Goal: Task Accomplishment & Management: Complete application form

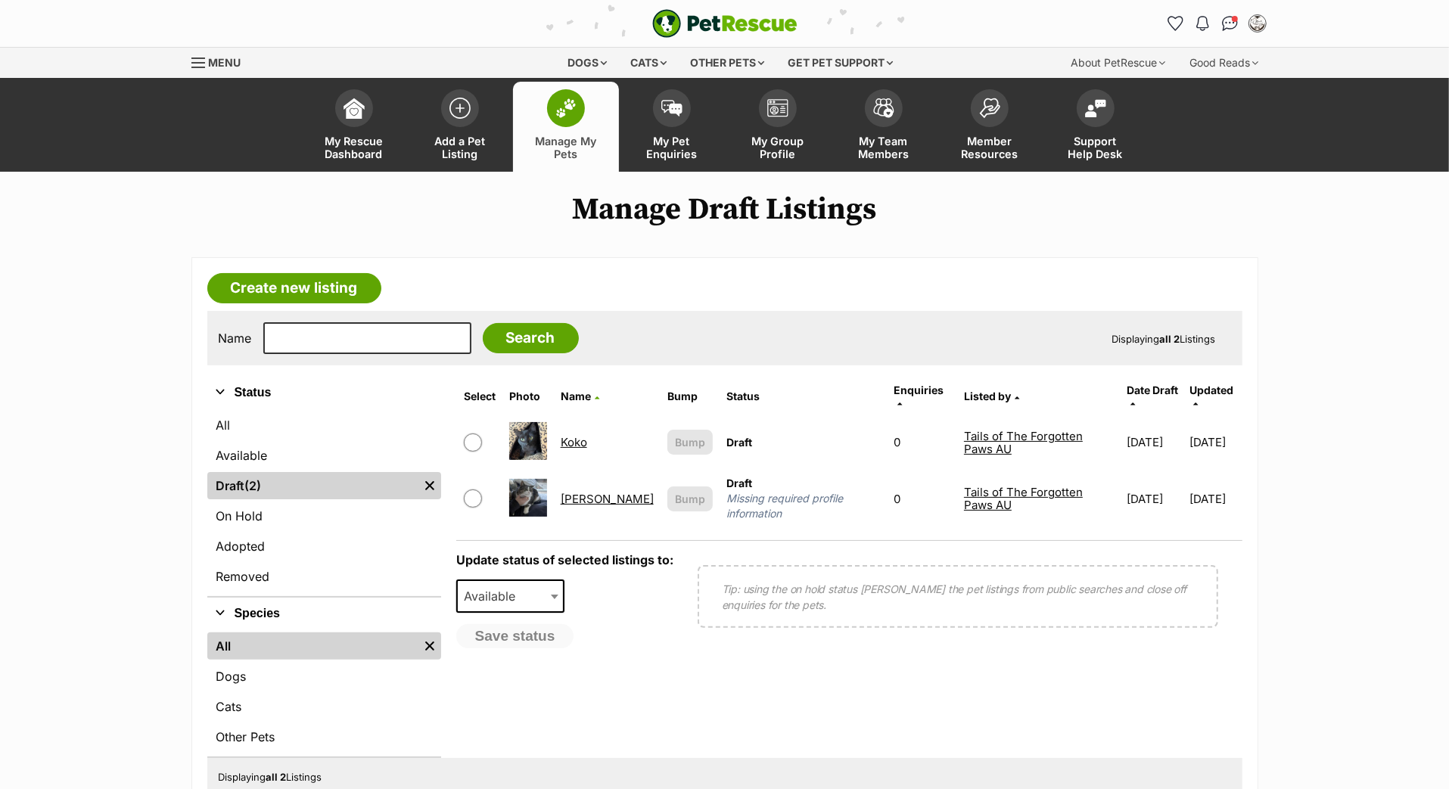
click at [576, 506] on link "Peggy" at bounding box center [607, 499] width 93 height 14
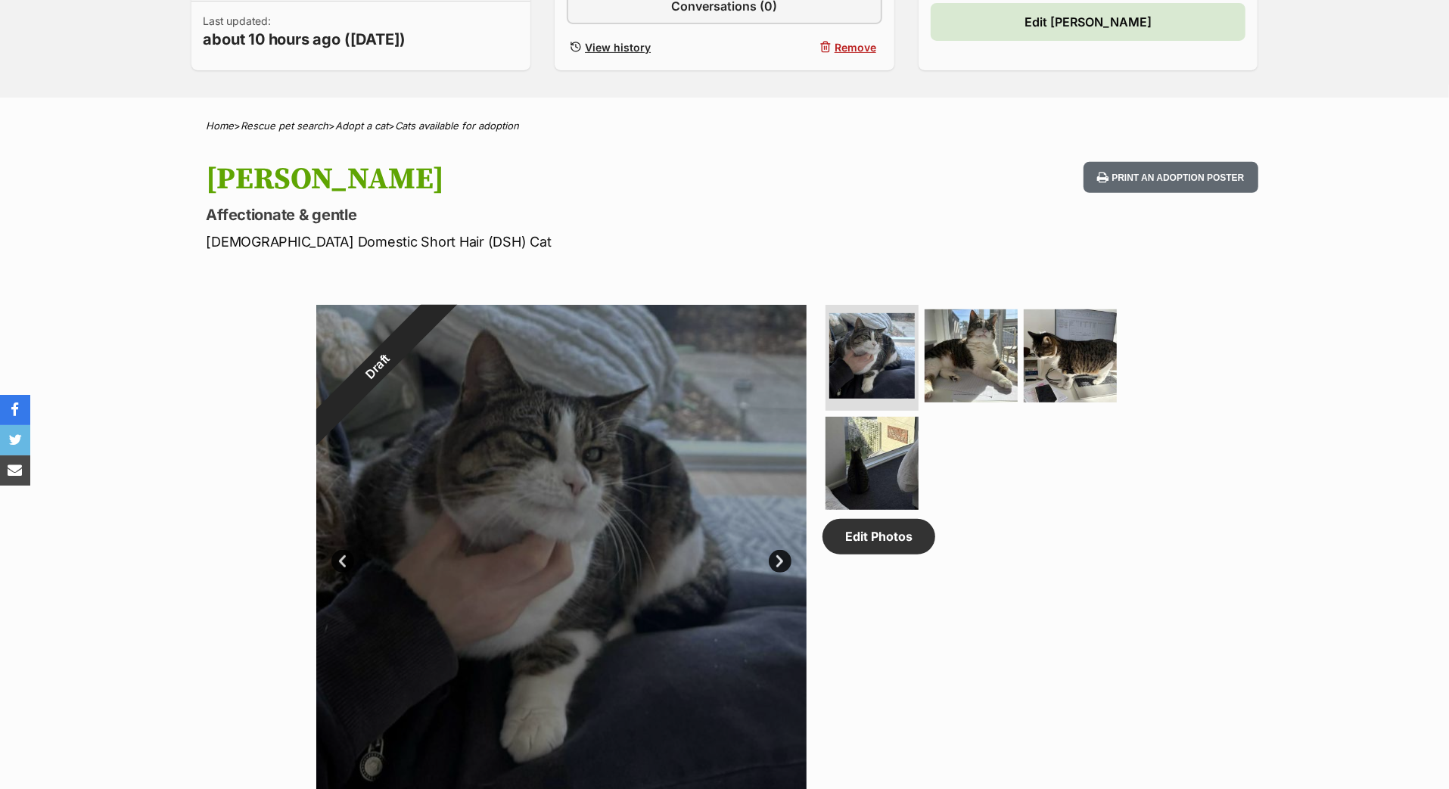
scroll to position [340, 0]
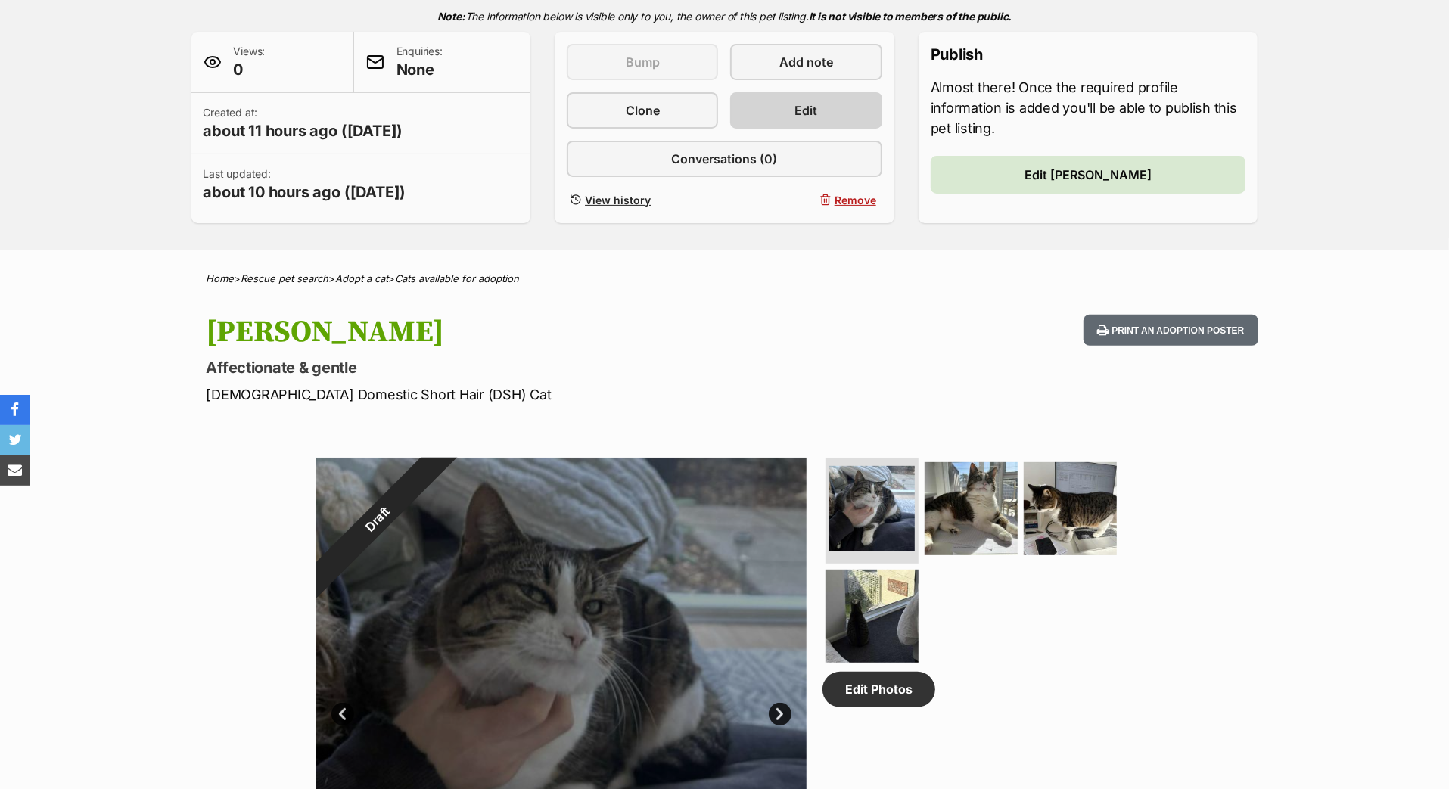
click at [820, 129] on link "Edit" at bounding box center [805, 110] width 151 height 36
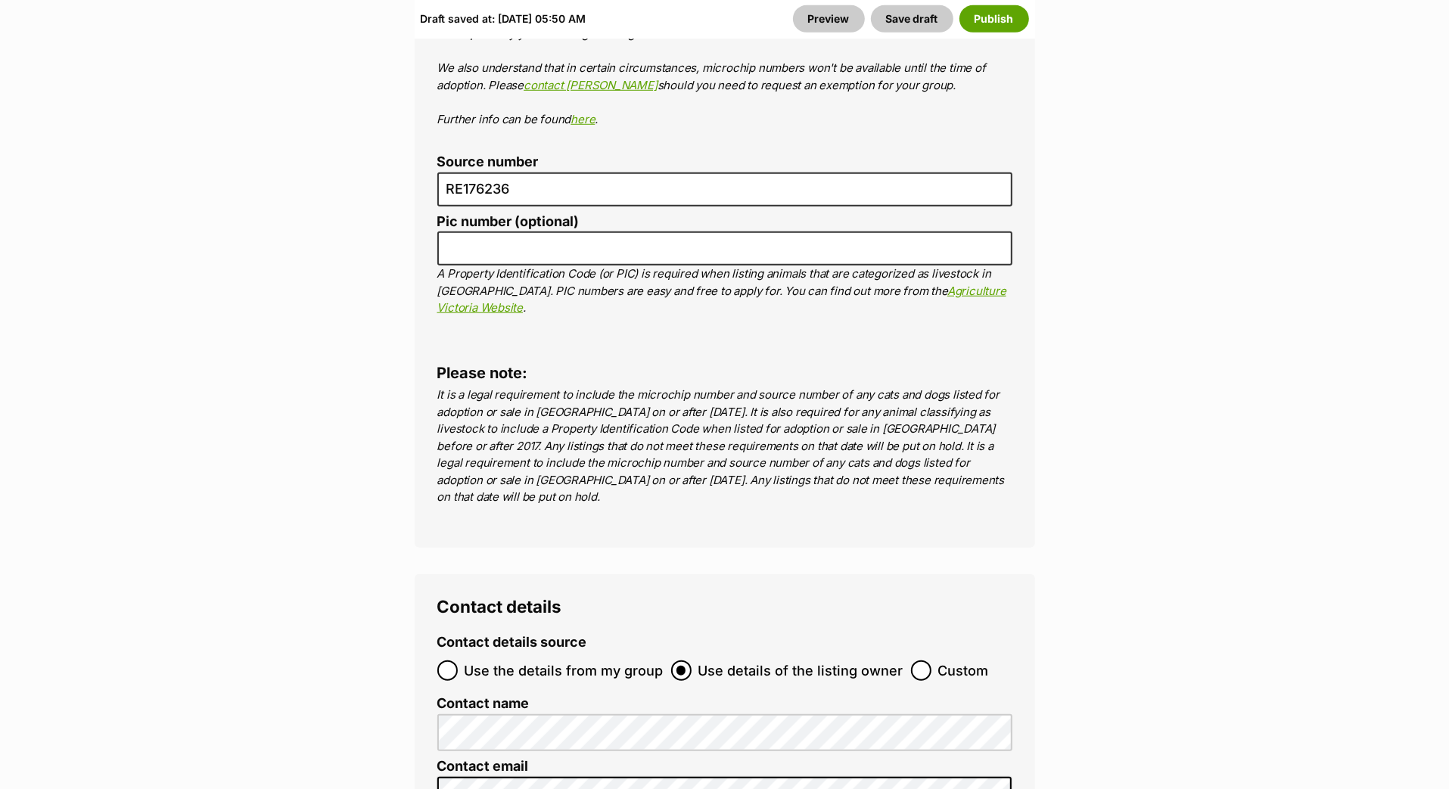
scroll to position [5947, 0]
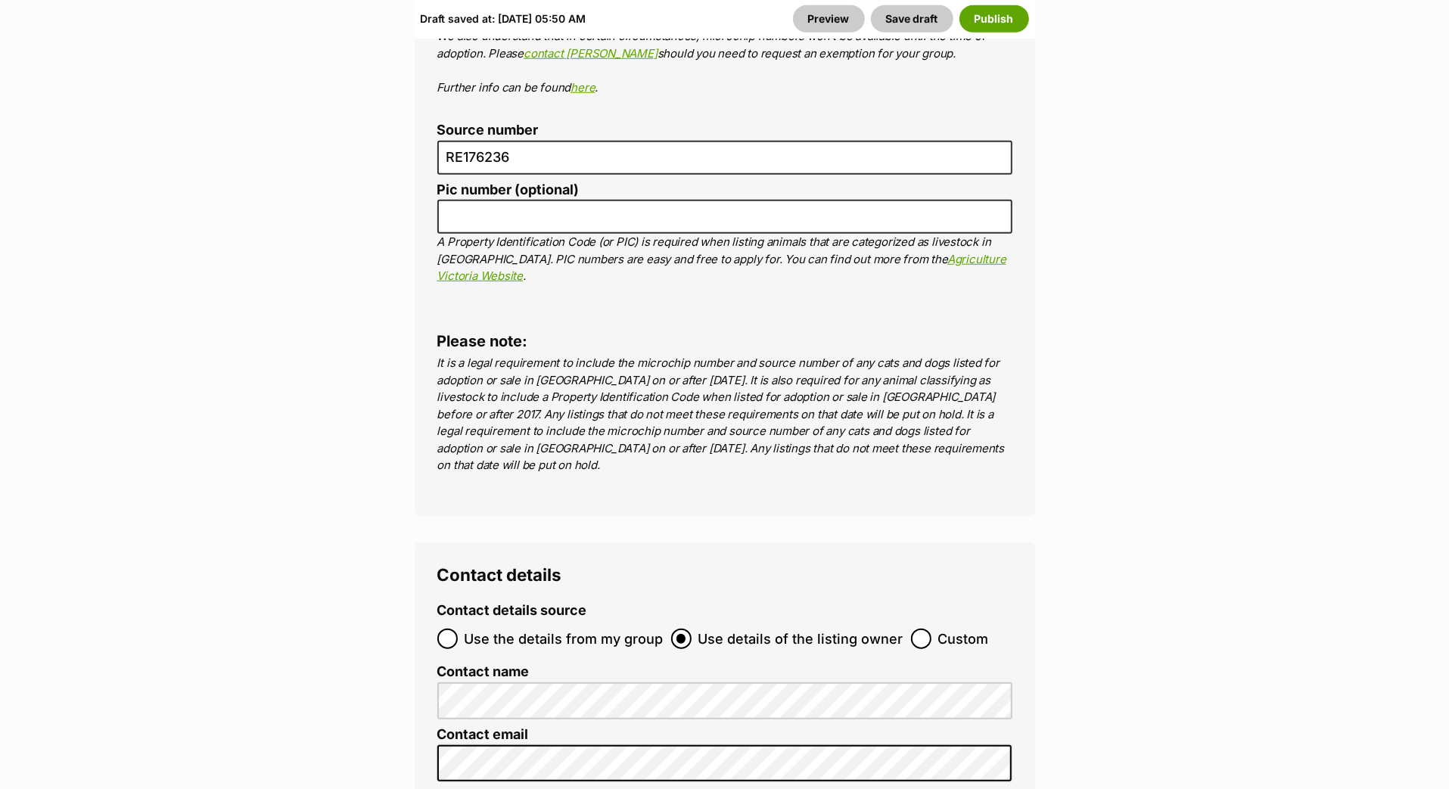
paste input "978142000987205"
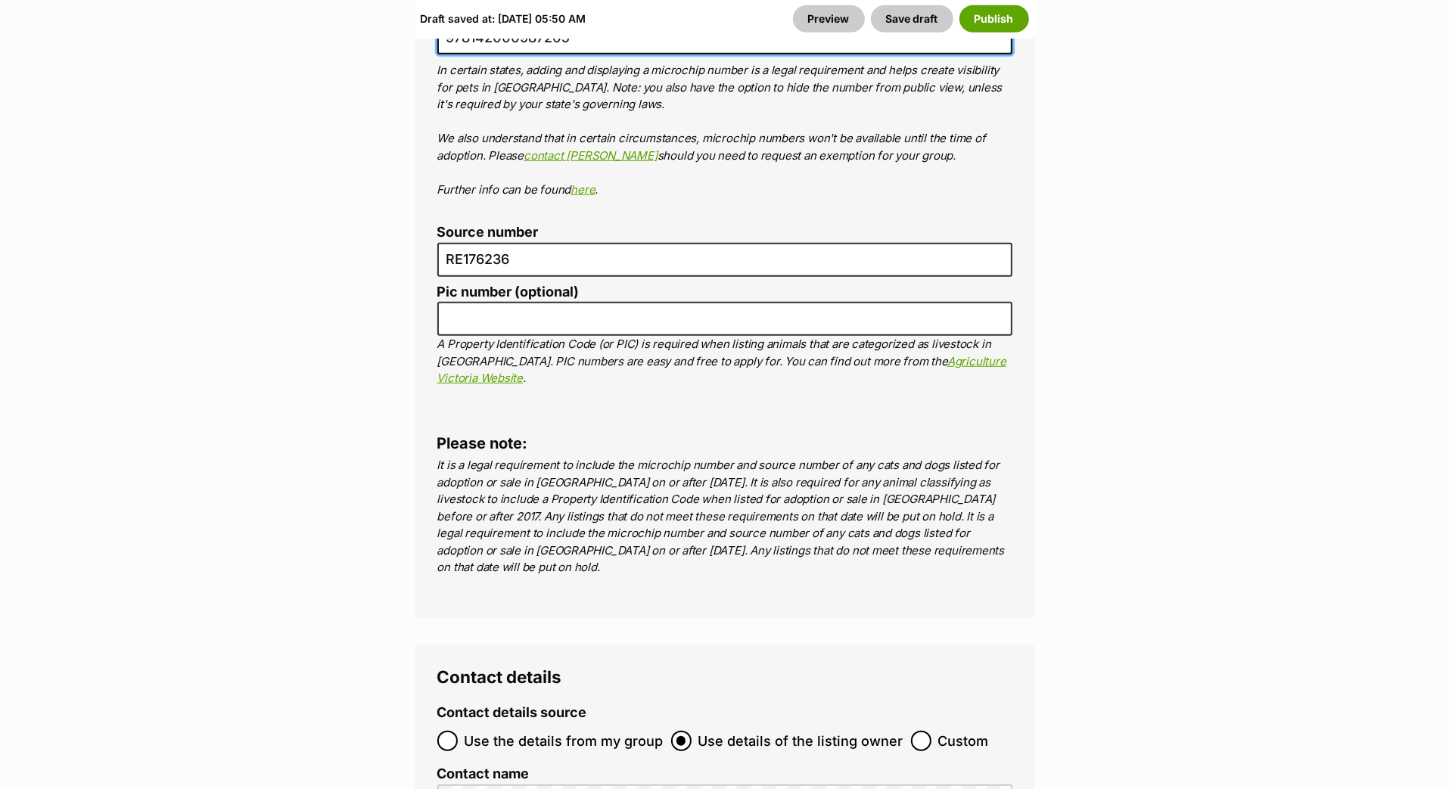
scroll to position [5816, 0]
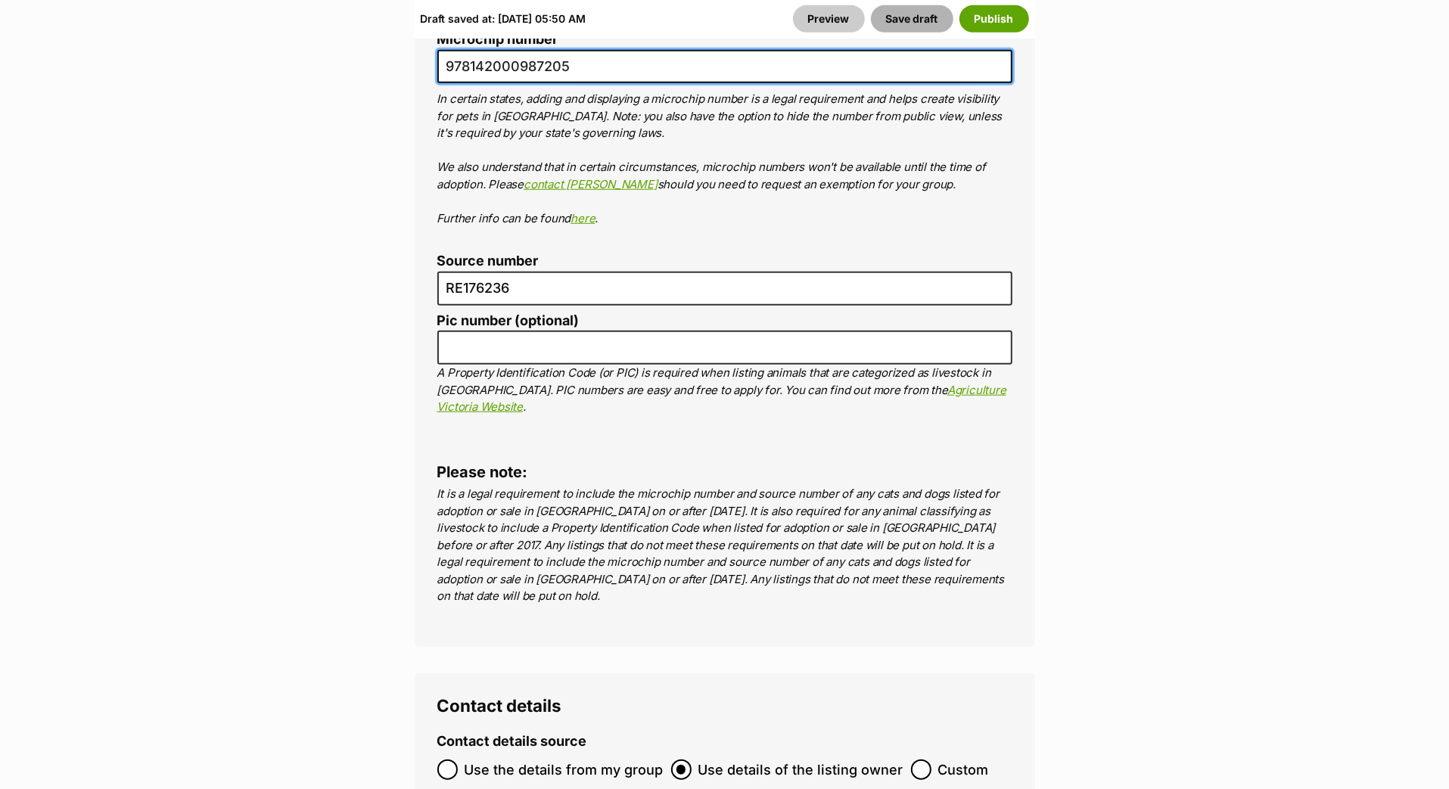
type input "978142000987205"
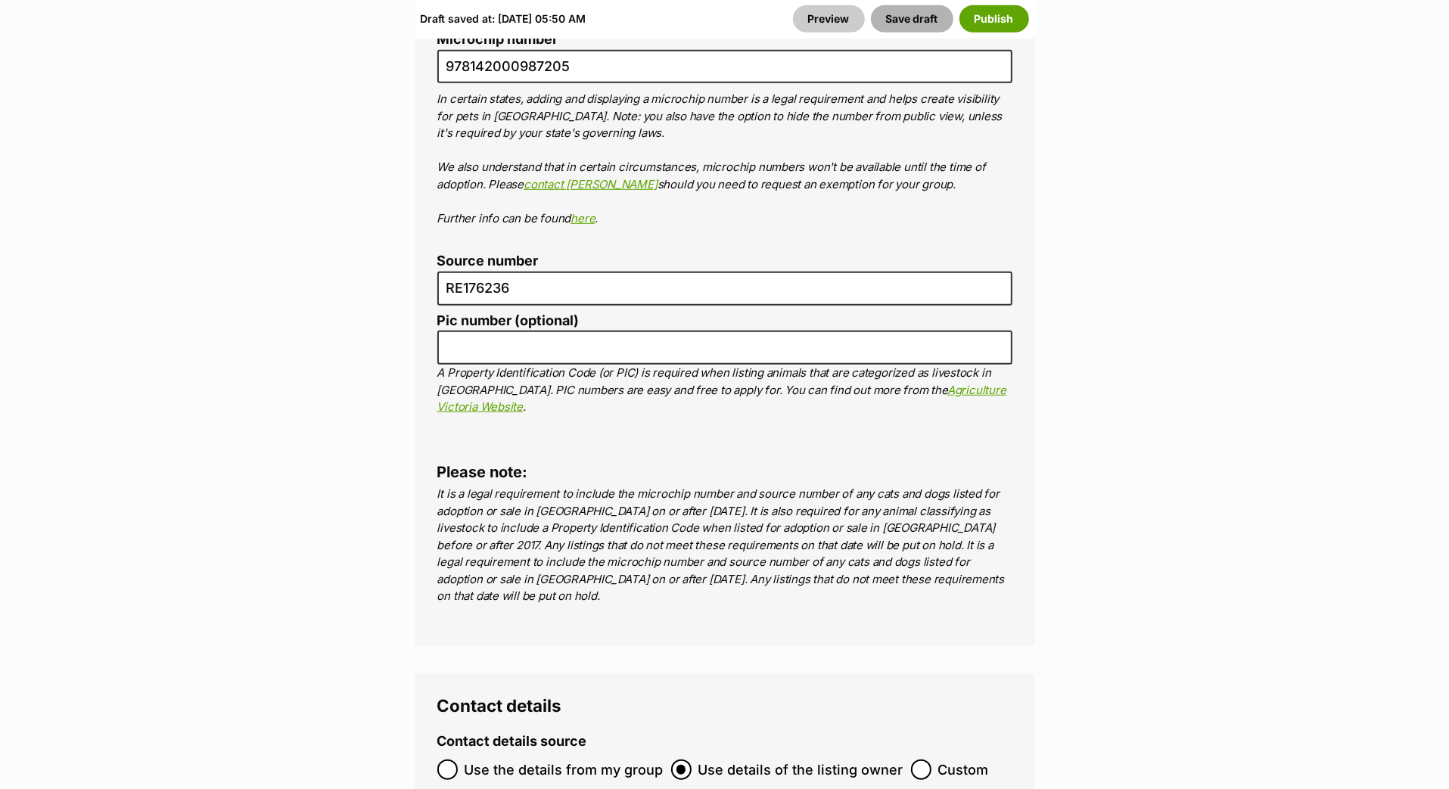
click at [871, 28] on button "Save draft" at bounding box center [912, 18] width 82 height 27
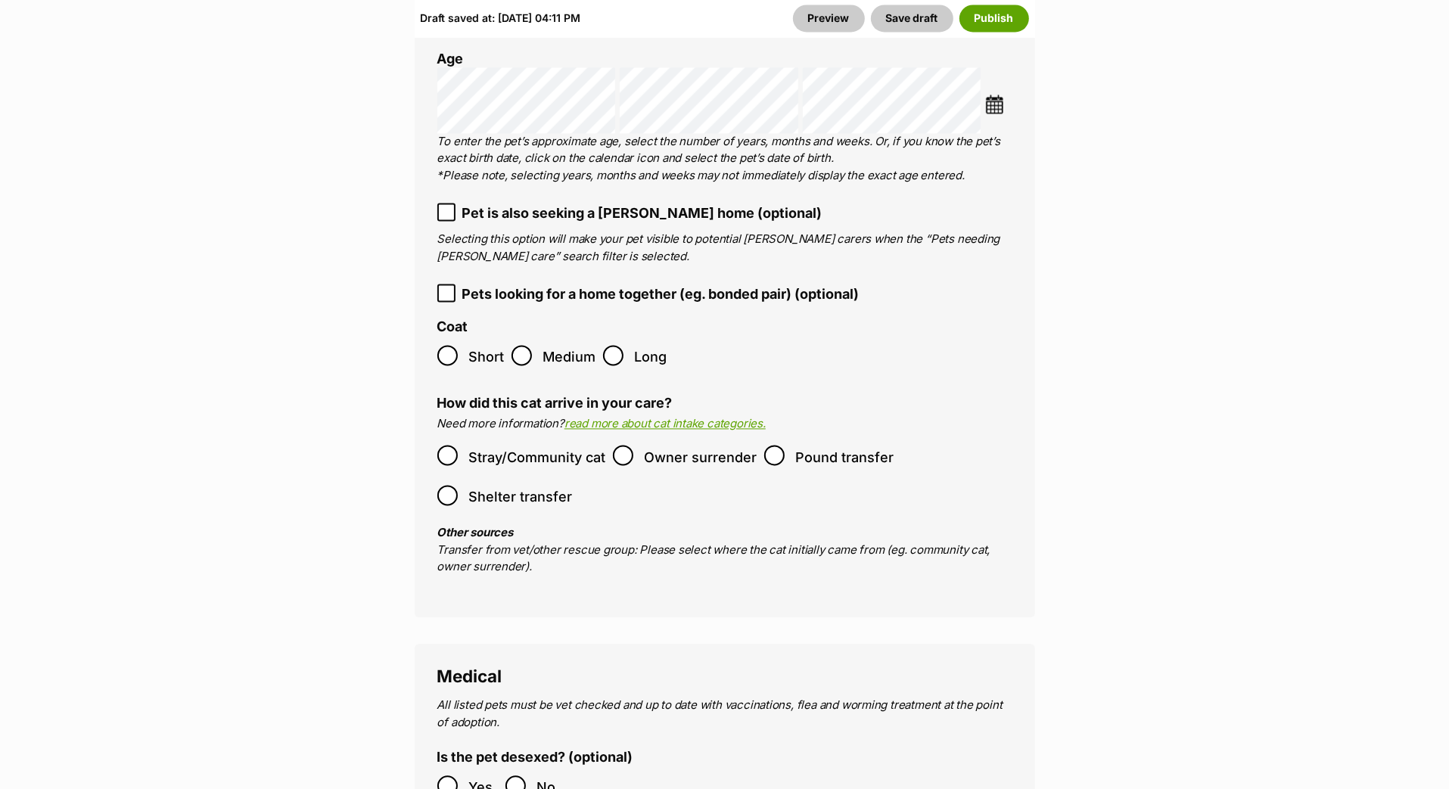
scroll to position [2542, 0]
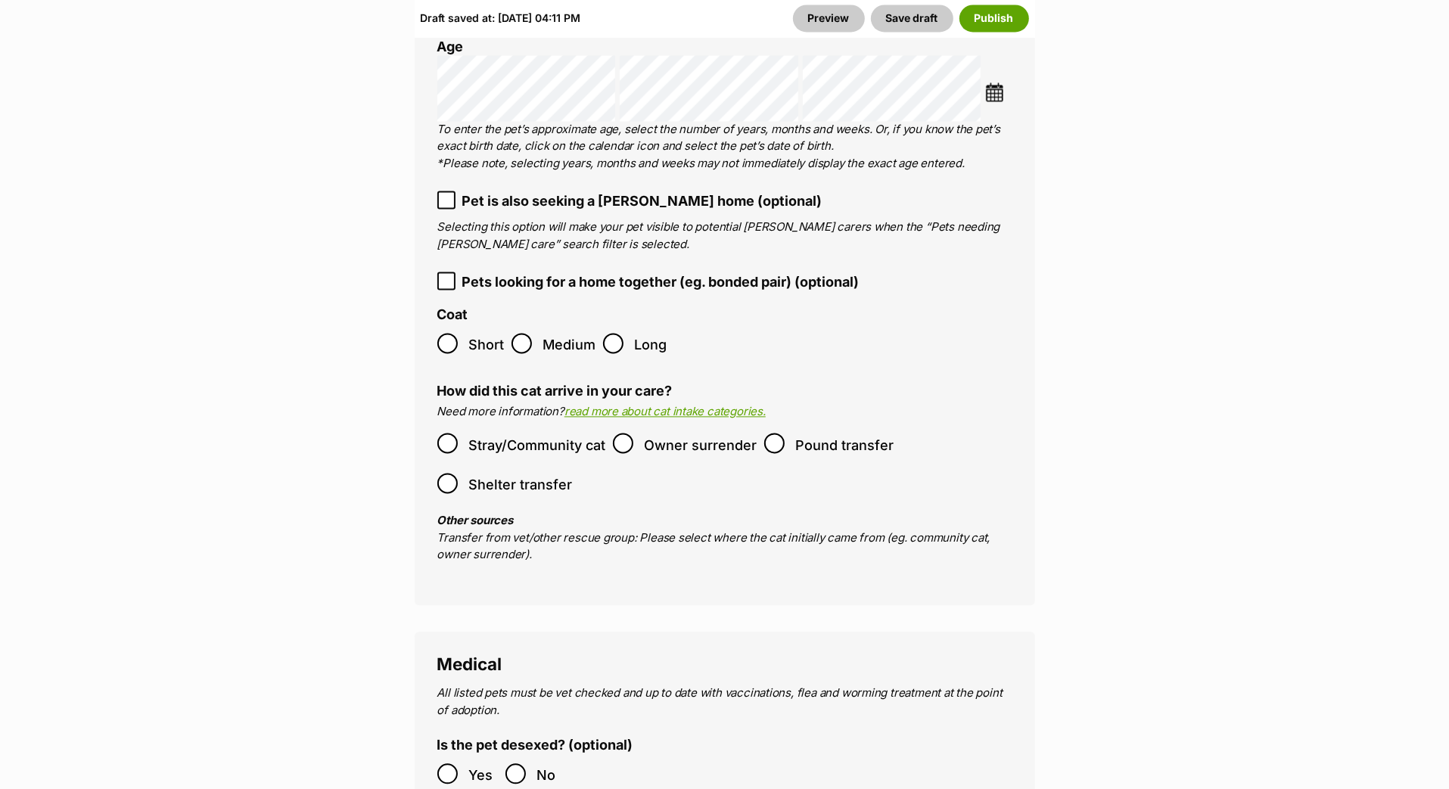
click at [992, 101] on img at bounding box center [994, 91] width 19 height 19
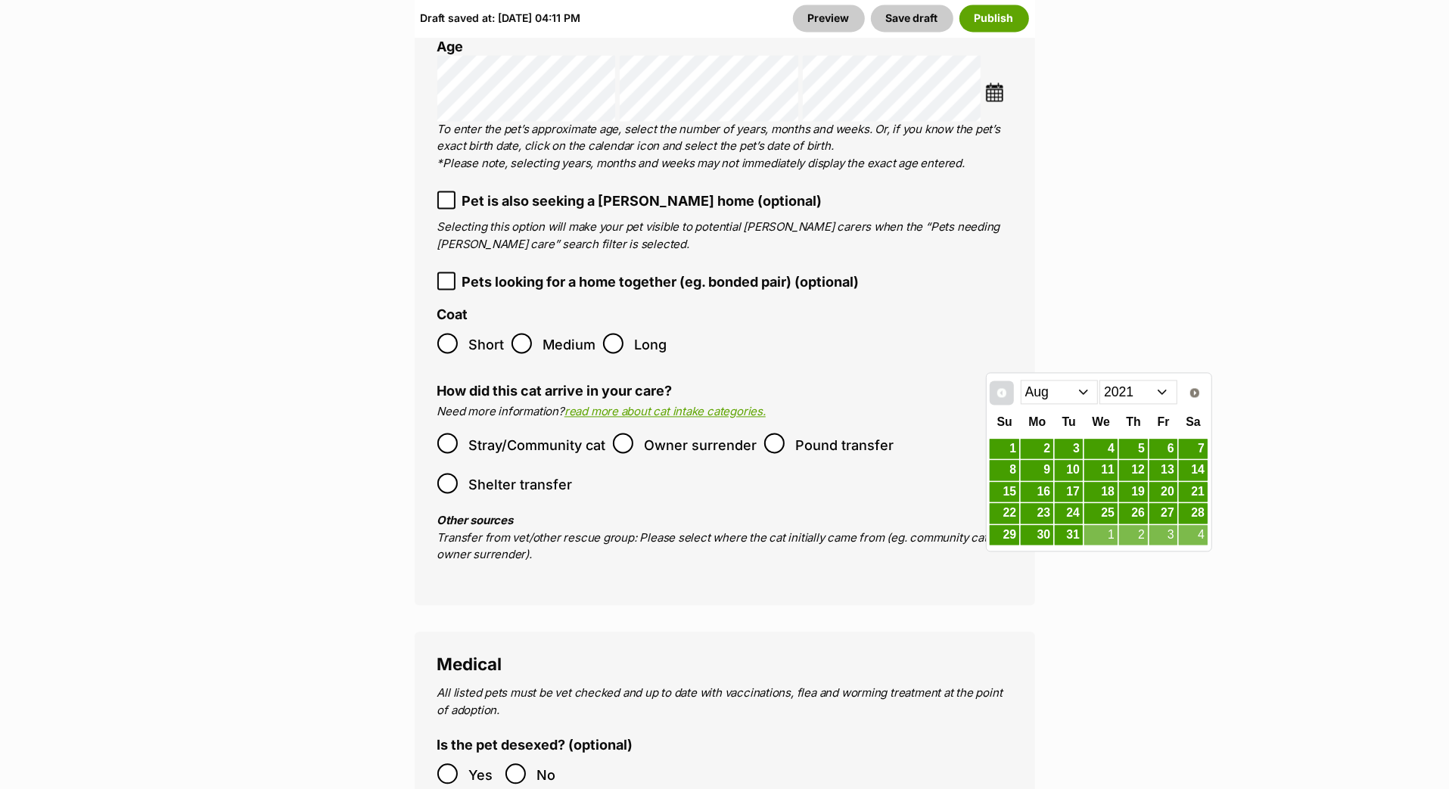
click at [1007, 392] on span "Prev" at bounding box center [1001, 393] width 12 height 12
click at [1006, 392] on span "Prev" at bounding box center [1001, 393] width 12 height 12
click at [1019, 545] on link "27" at bounding box center [1004, 535] width 30 height 19
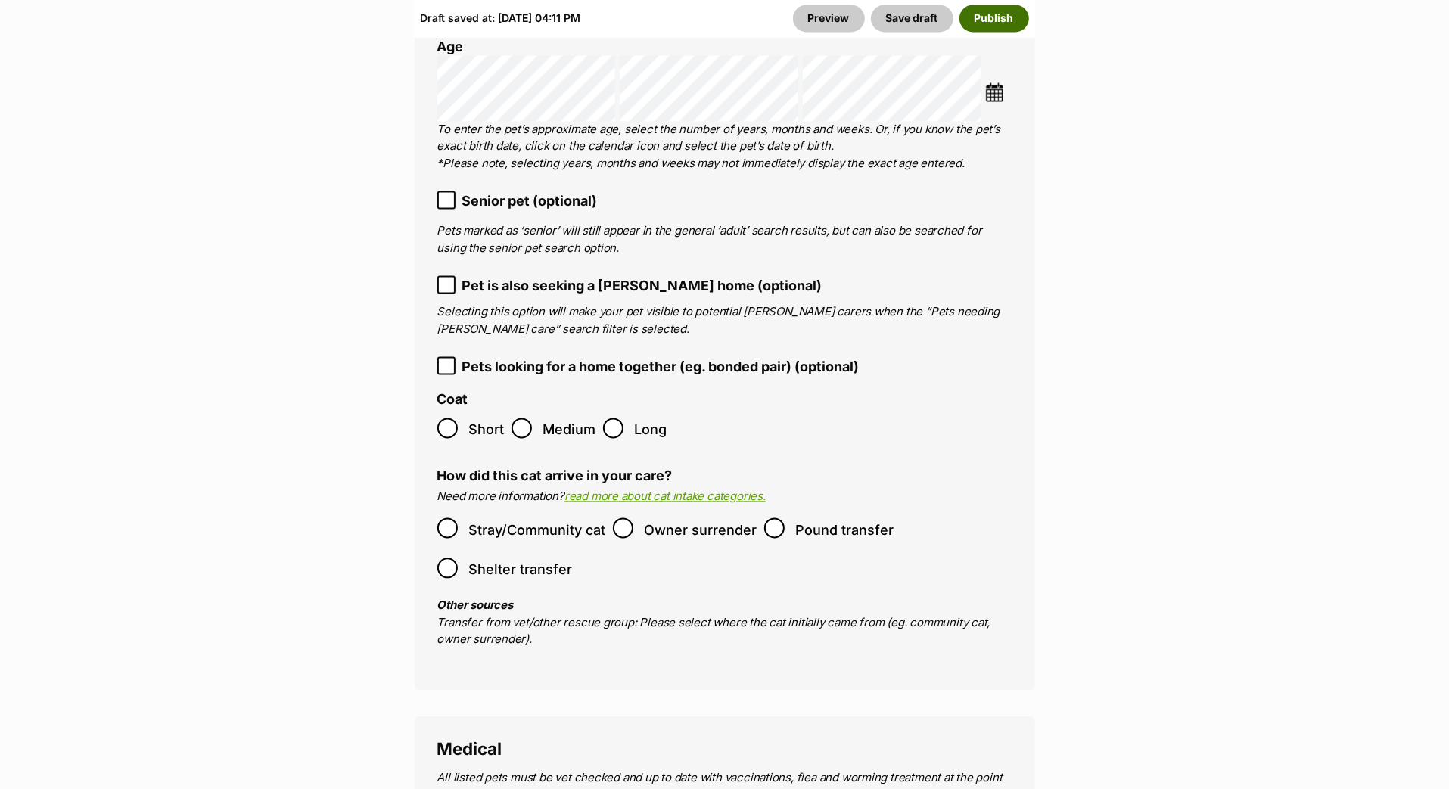
click at [990, 23] on button "Publish" at bounding box center [994, 18] width 70 height 27
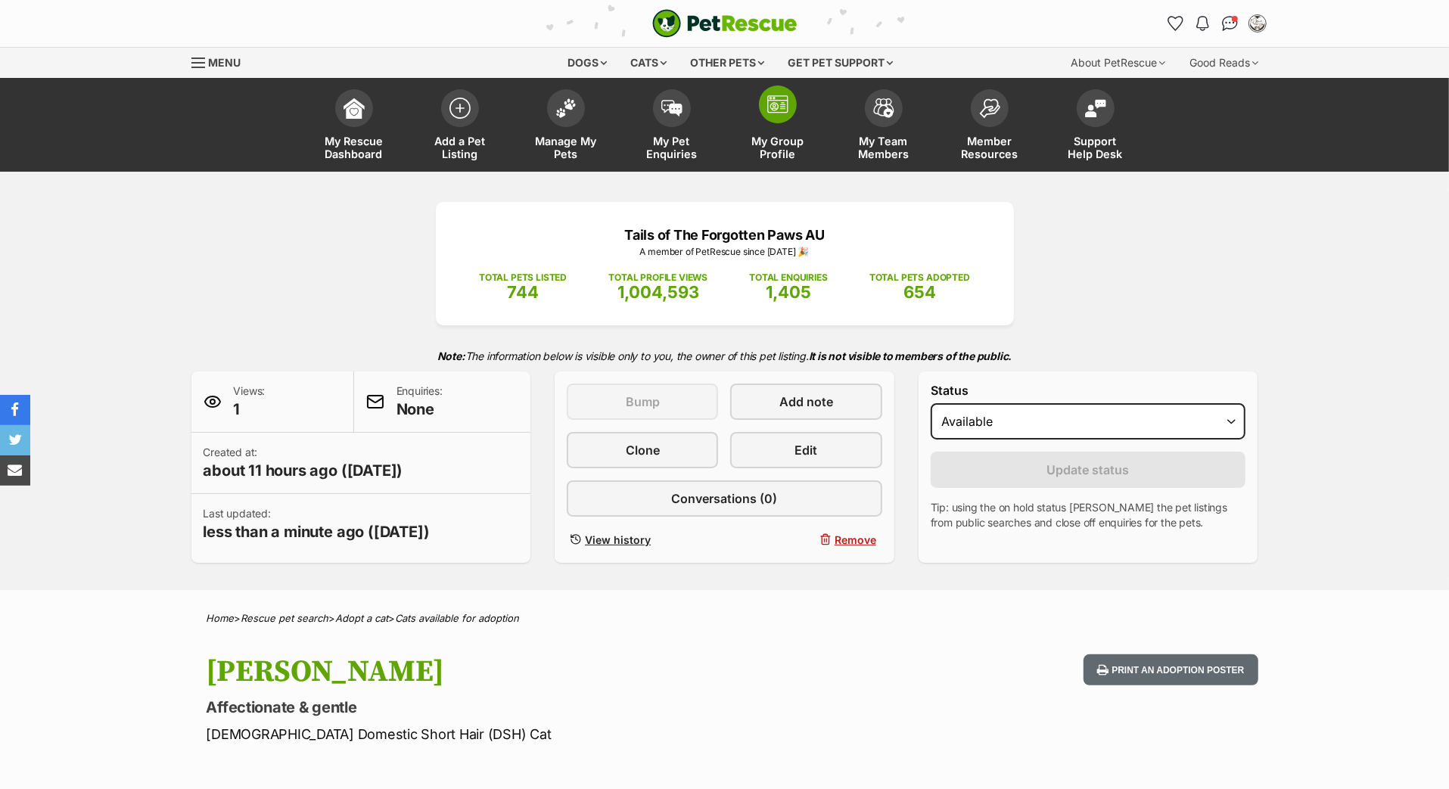
click at [770, 147] on link "My Group Profile" at bounding box center [778, 127] width 106 height 90
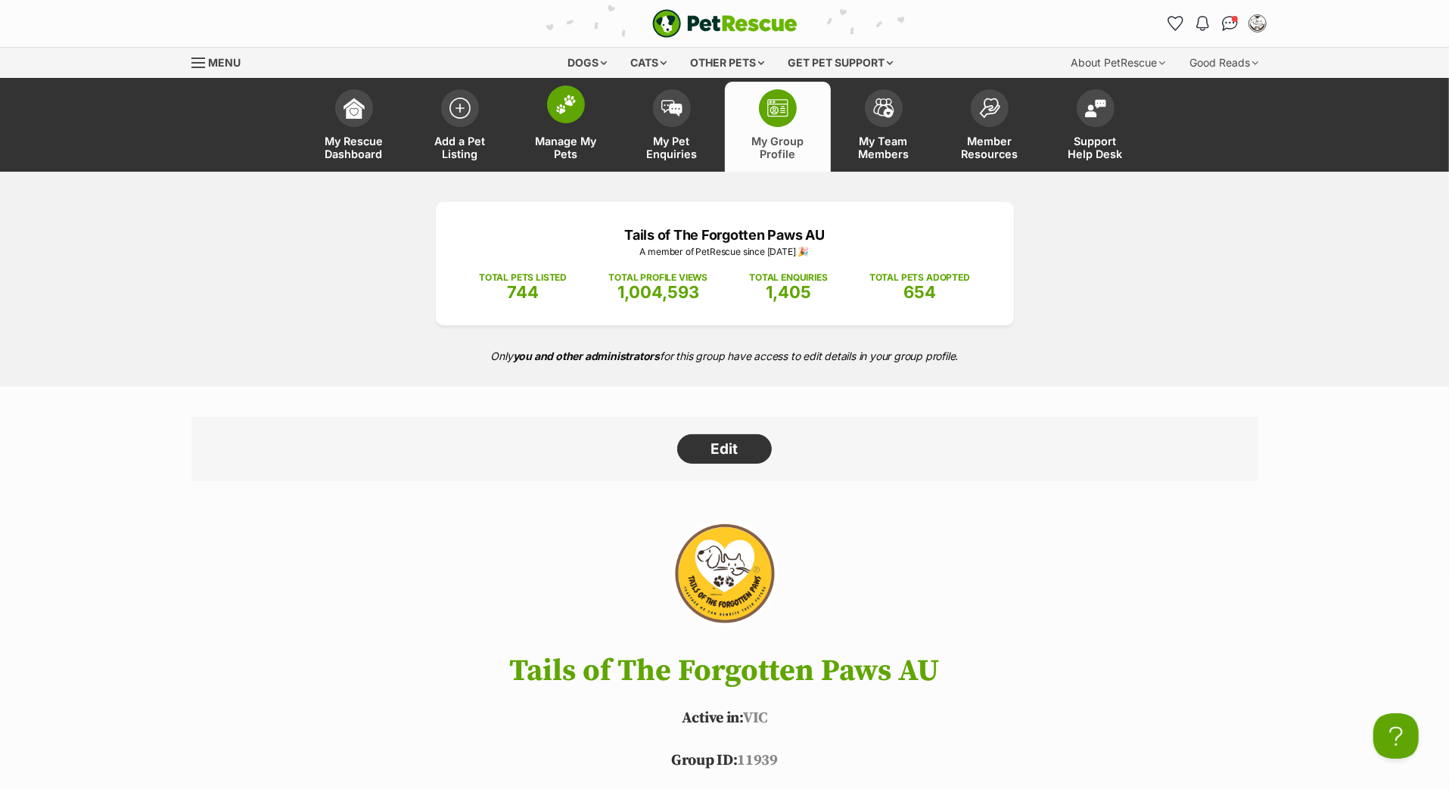
click at [570, 114] on img at bounding box center [565, 105] width 21 height 20
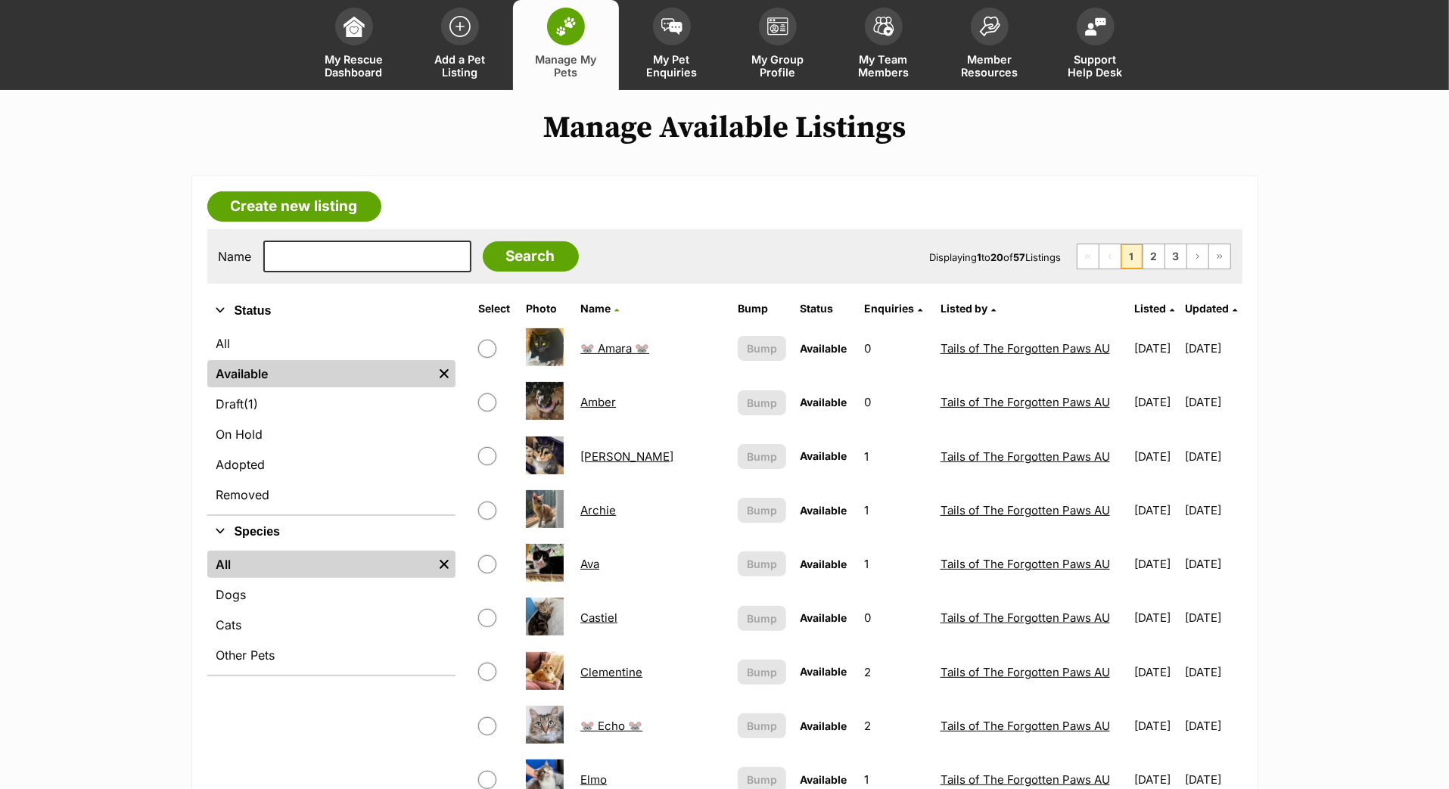
click at [1194, 321] on th "Updated" at bounding box center [1212, 309] width 55 height 24
click at [1192, 315] on span "Updated" at bounding box center [1207, 308] width 44 height 13
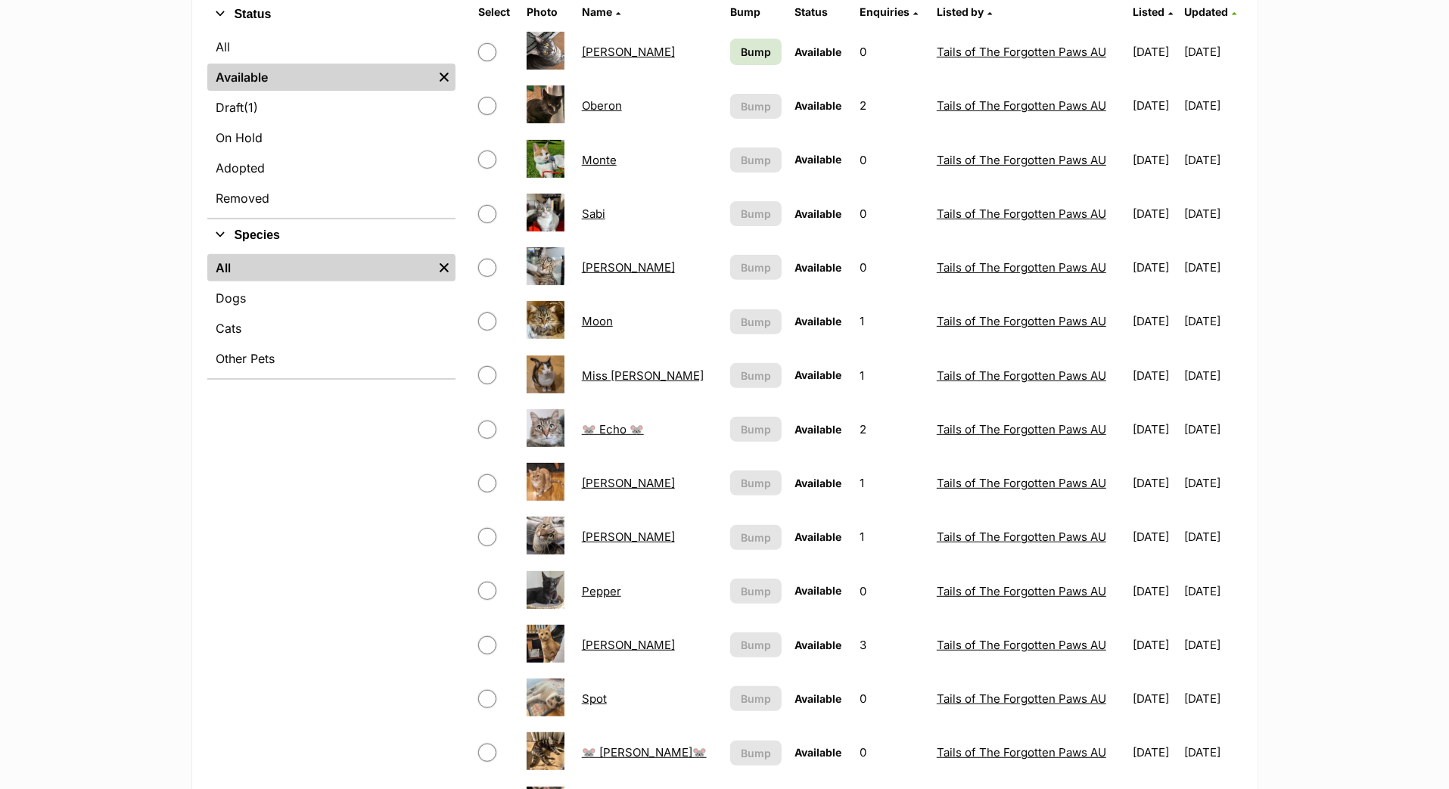
scroll to position [365, 0]
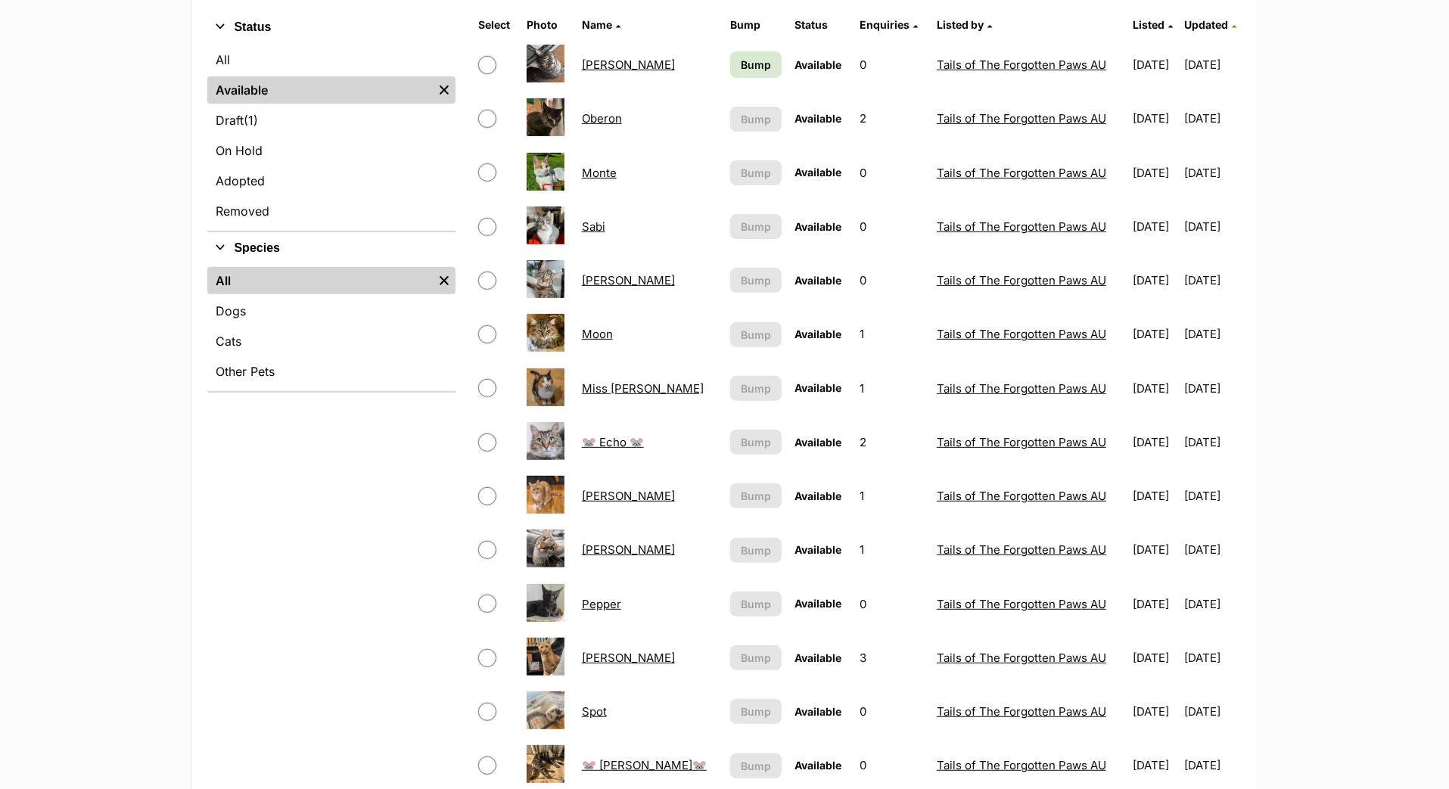
click at [741, 73] on span "Bump" at bounding box center [756, 65] width 30 height 16
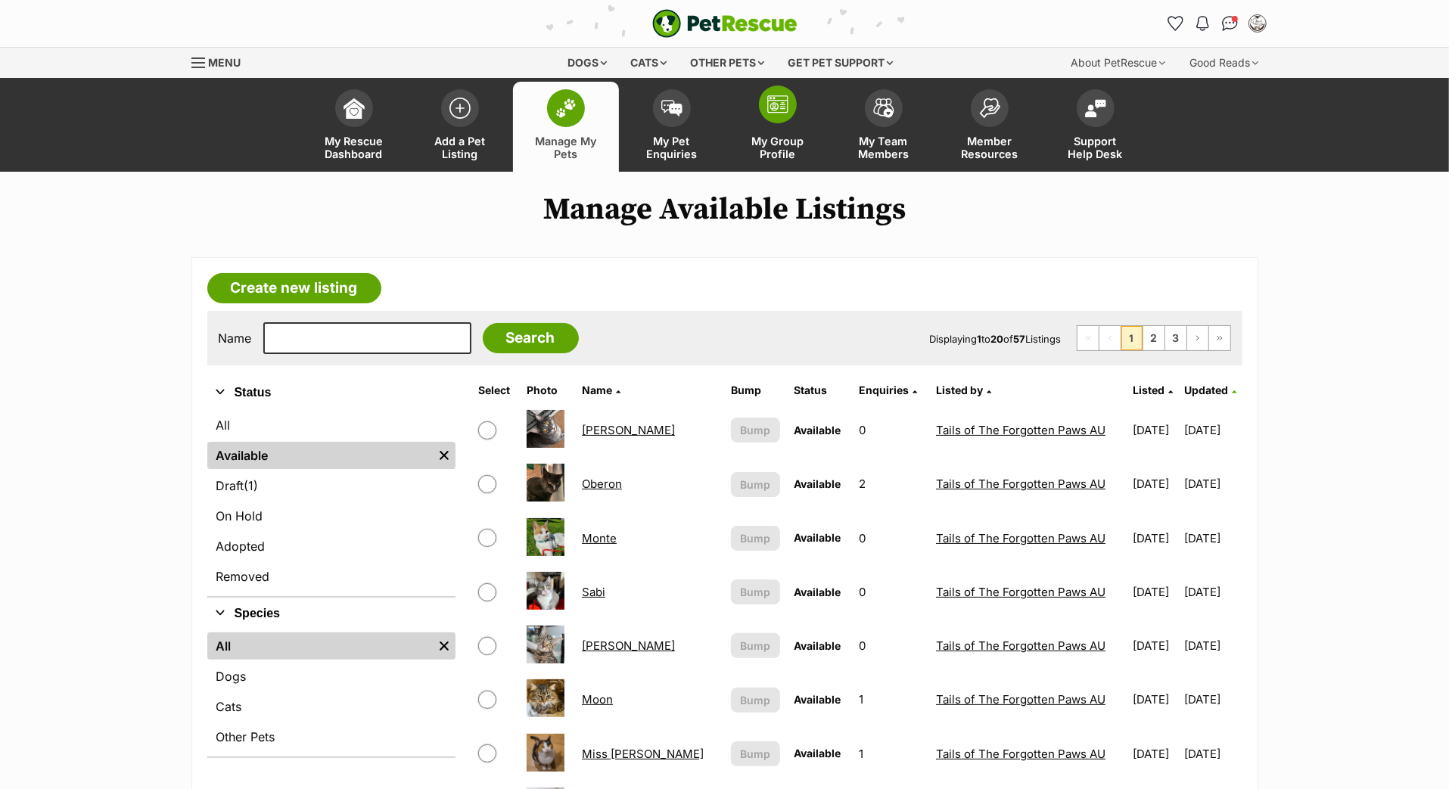
click at [765, 159] on span "My Group Profile" at bounding box center [778, 148] width 68 height 26
